Goal: Information Seeking & Learning: Learn about a topic

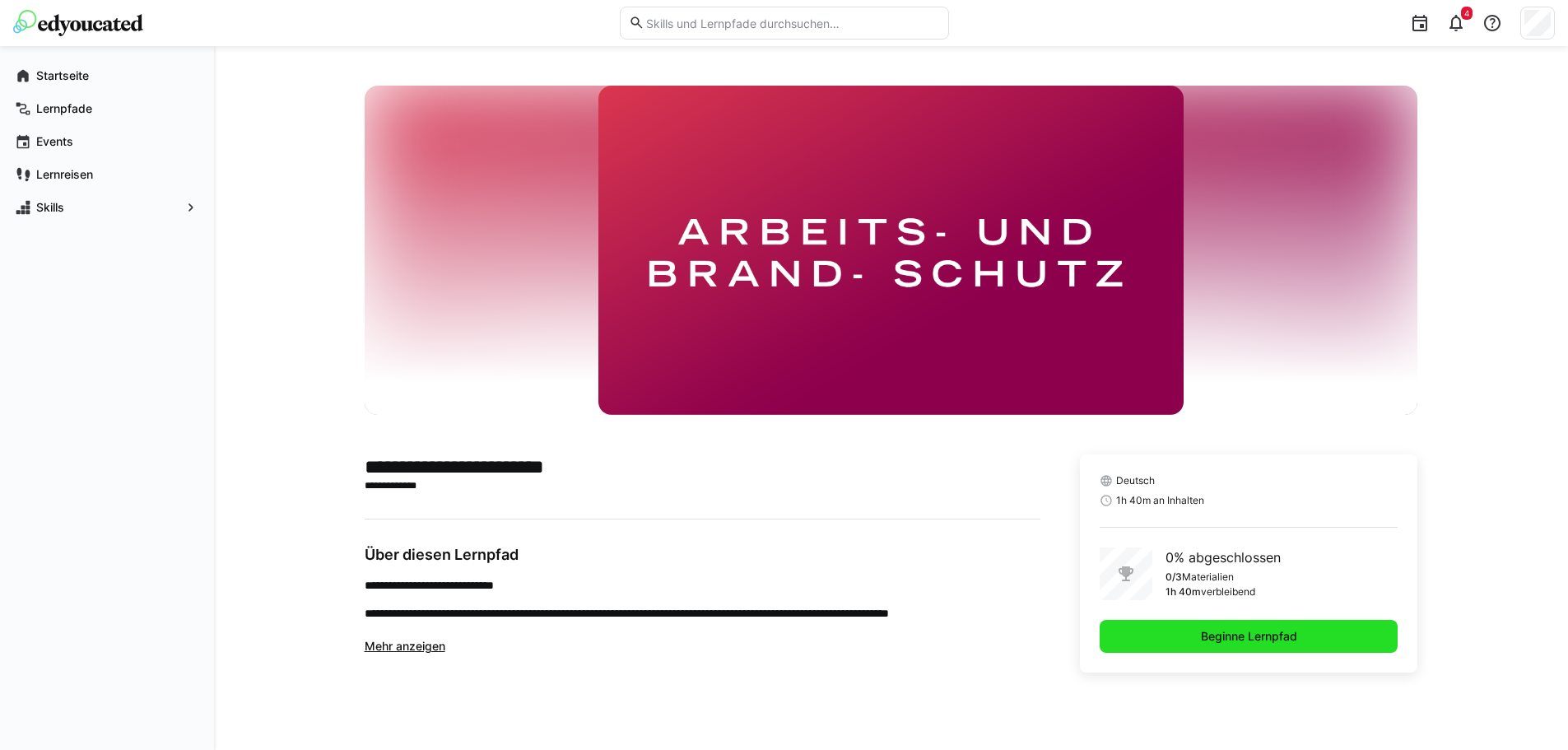
click at [1252, 638] on span "Beginne Lernpfad" at bounding box center [1249, 636] width 101 height 16
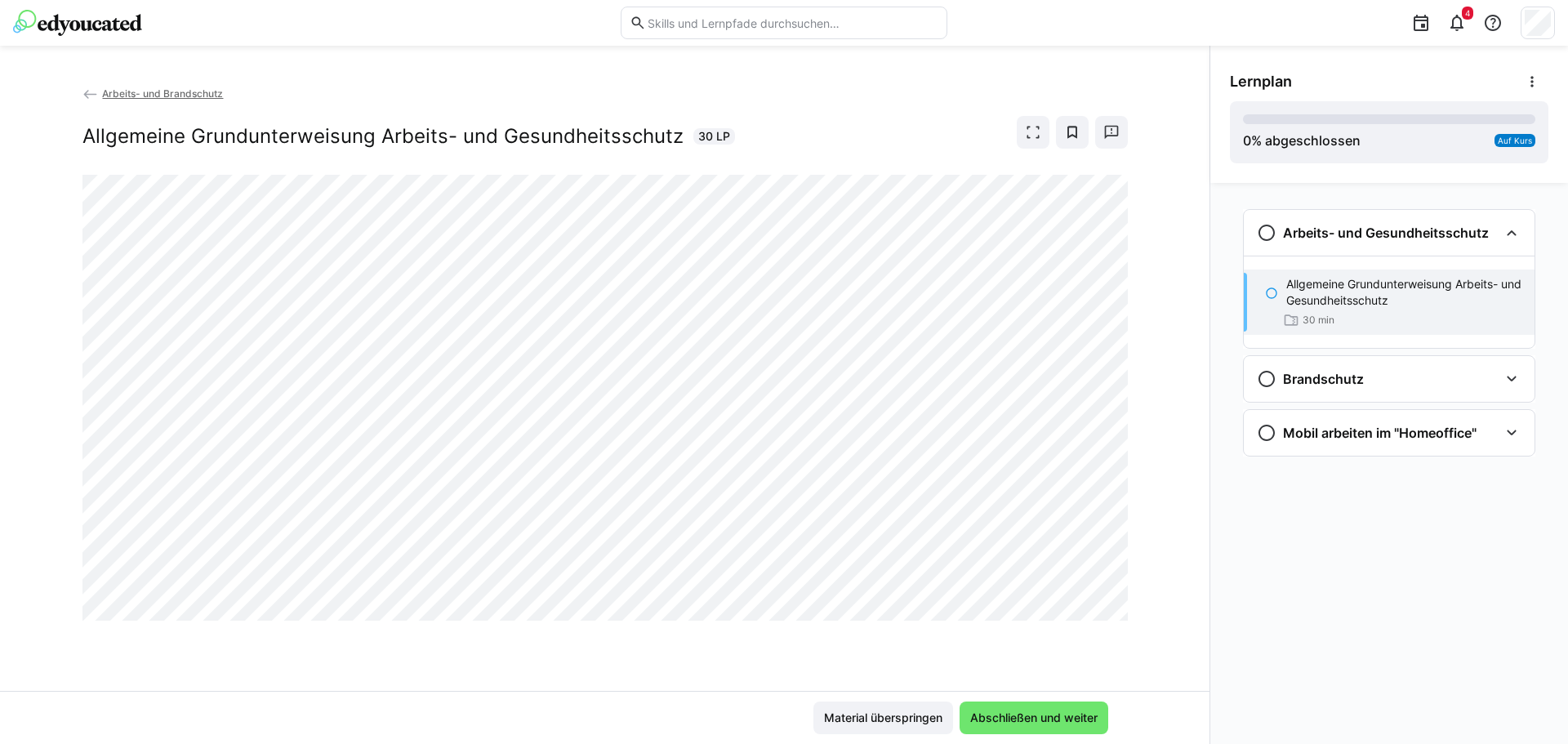
click at [1032, 115] on div "Arbeits- und Brandschutz Allgemeine Grundunterweisung Arbeits- und Gesundheitss…" at bounding box center [604, 130] width 1046 height 90
click at [1031, 127] on eds-icon at bounding box center [1033, 133] width 16 height 16
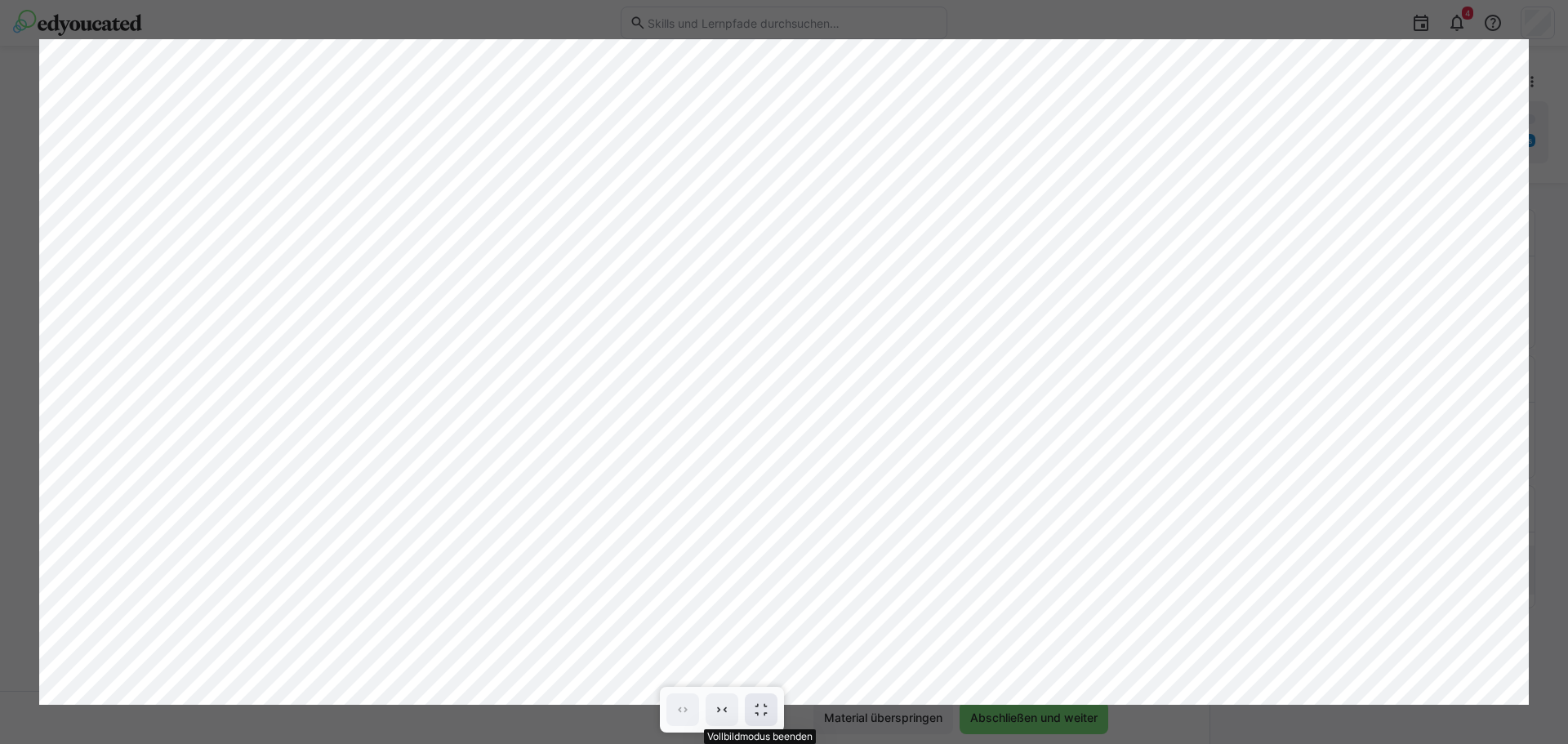
click at [761, 715] on eds-icon at bounding box center [761, 710] width 16 height 16
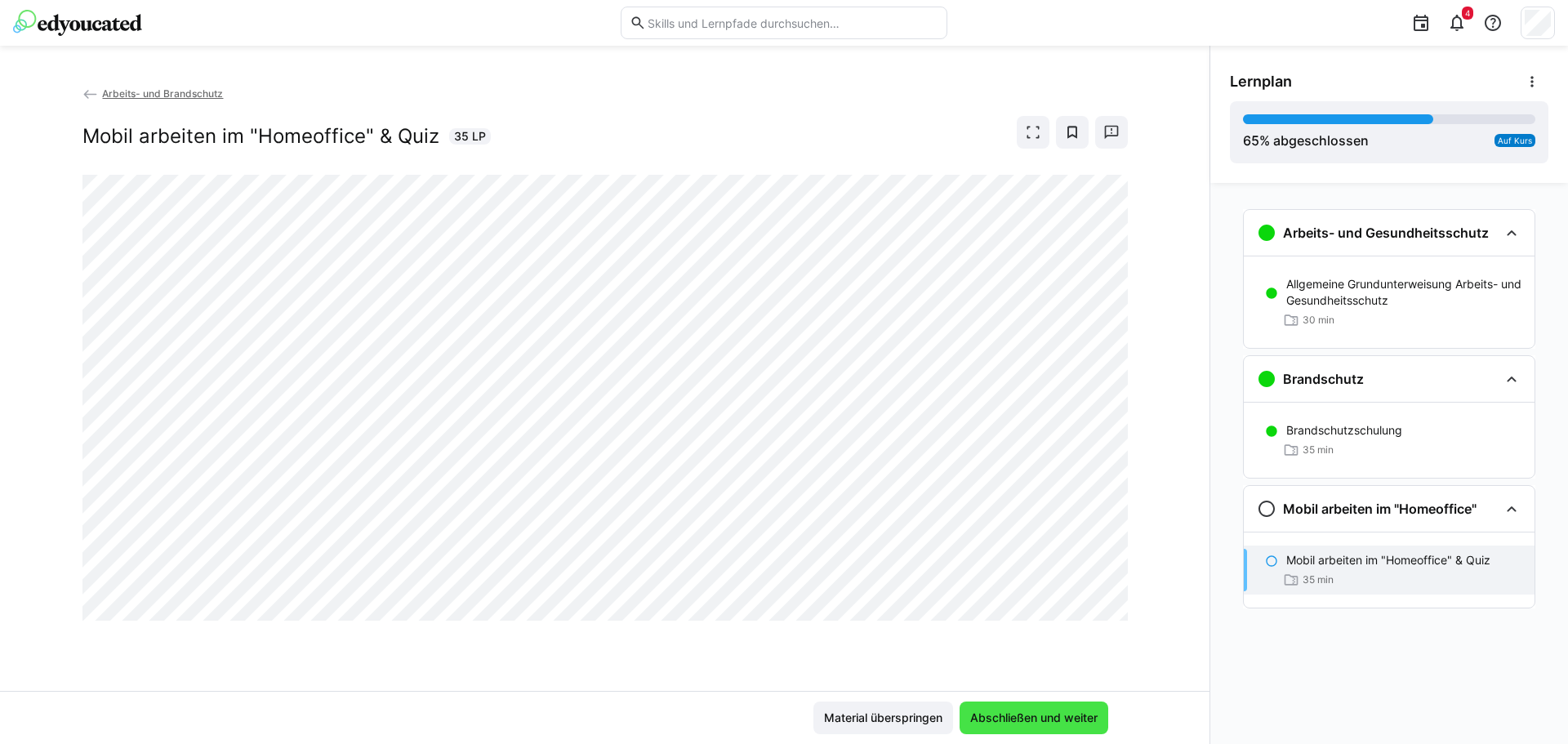
click at [1010, 713] on span "Abschließen und weiter" at bounding box center [1034, 718] width 133 height 16
click at [1030, 133] on eds-icon at bounding box center [1033, 133] width 16 height 16
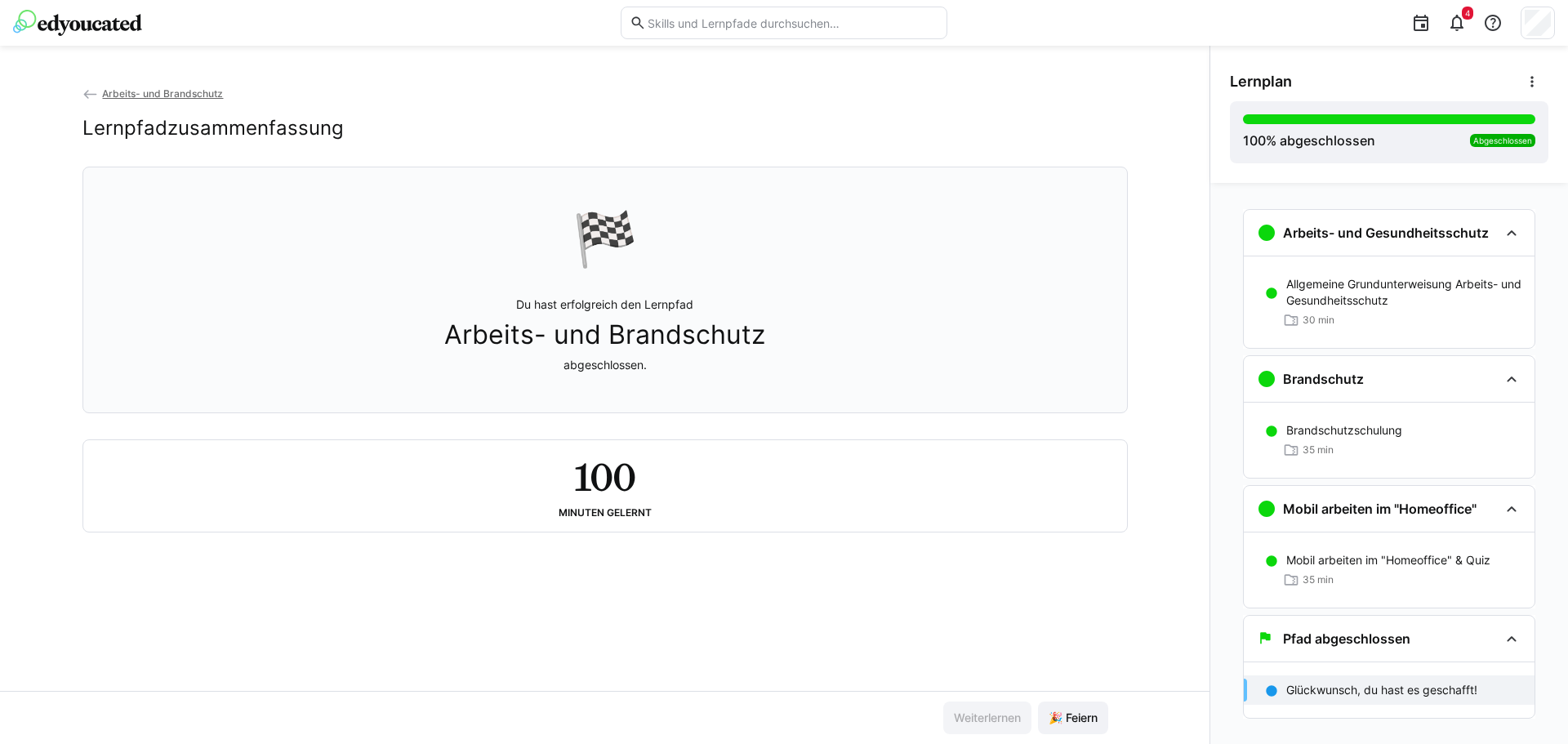
click at [161, 90] on span "Arbeits- und Brandschutz" at bounding box center [162, 94] width 121 height 13
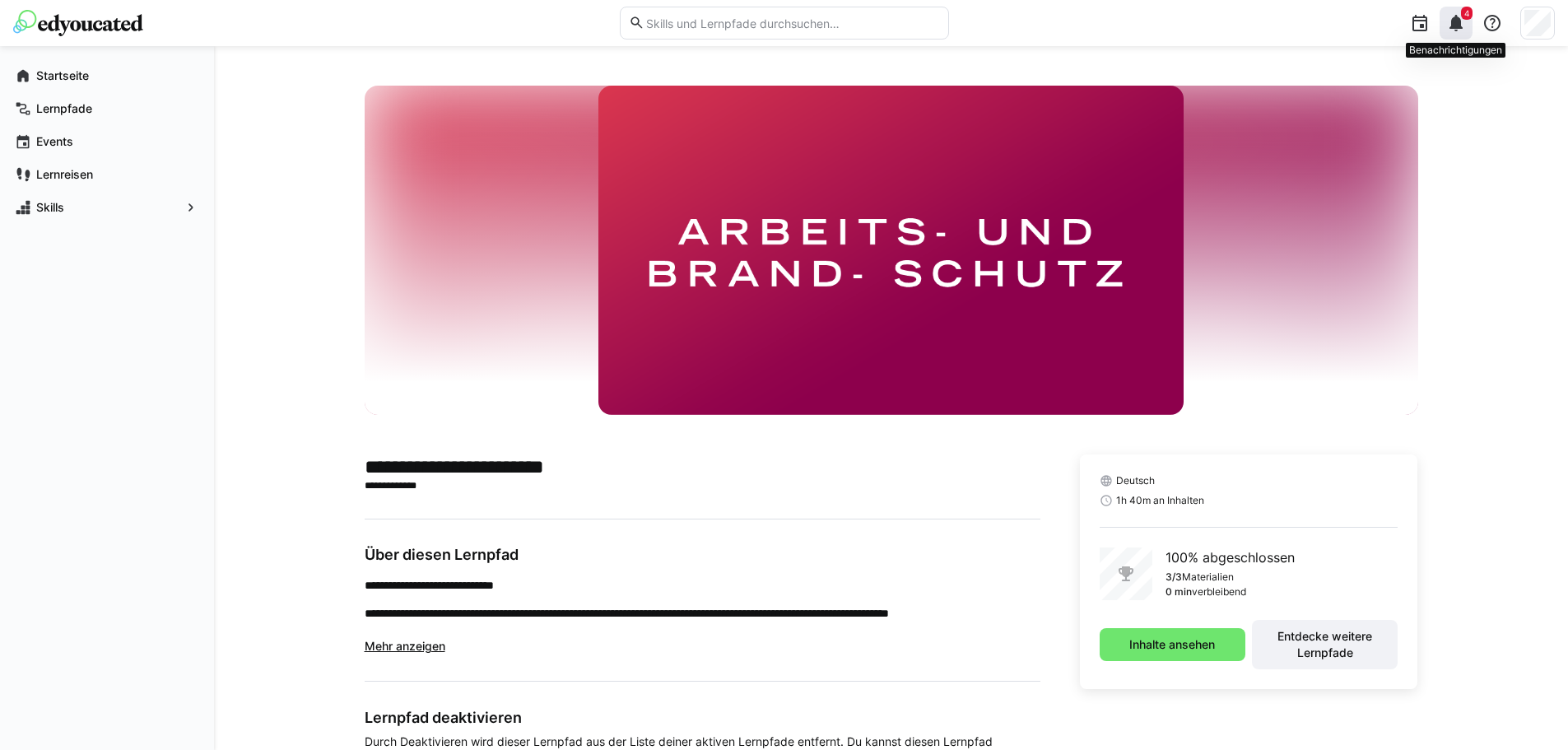
click at [1454, 31] on eds-icon at bounding box center [1457, 23] width 20 height 20
